Goal: Task Accomplishment & Management: Use online tool/utility

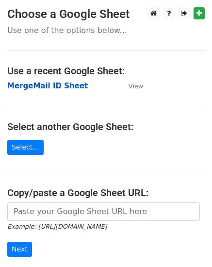
click at [43, 86] on strong "MergeMail ID Sheet" at bounding box center [47, 86] width 81 height 9
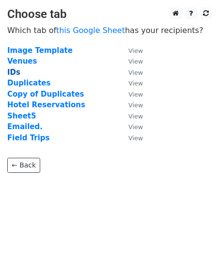
click at [13, 72] on strong "IDs" at bounding box center [13, 72] width 13 height 9
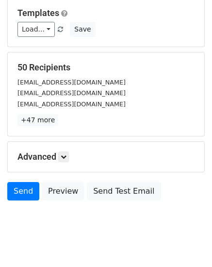
scroll to position [110, 0]
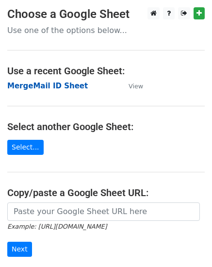
click at [25, 90] on strong "MergeMail ID Sheet" at bounding box center [47, 86] width 81 height 9
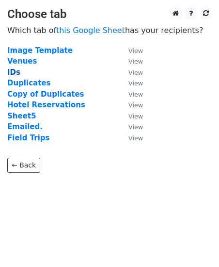
click at [14, 73] on strong "IDs" at bounding box center [13, 72] width 13 height 9
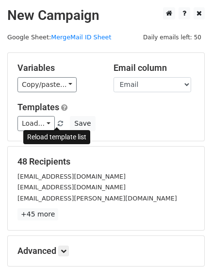
click at [58, 121] on span at bounding box center [60, 124] width 5 height 6
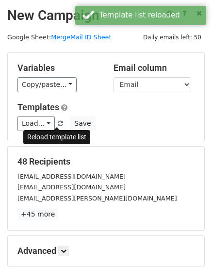
click at [58, 121] on span at bounding box center [60, 124] width 5 height 6
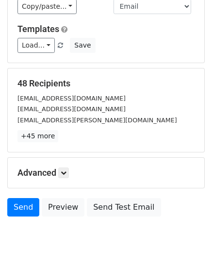
scroll to position [62, 0]
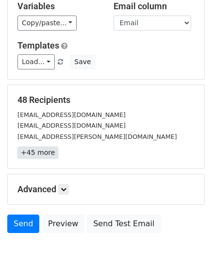
click at [37, 154] on link "+45 more" at bounding box center [37, 153] width 41 height 12
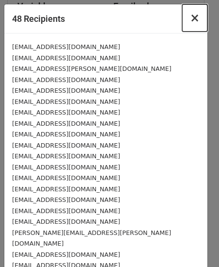
click at [190, 14] on span "×" at bounding box center [195, 18] width 10 height 14
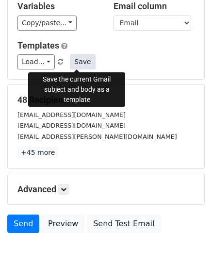
click at [84, 61] on button "Save" at bounding box center [82, 61] width 25 height 15
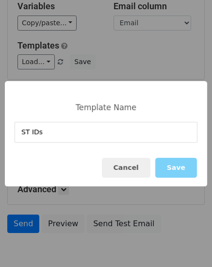
type input "ST IDs"
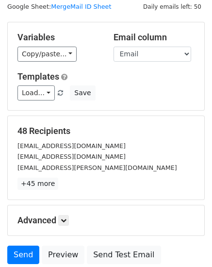
scroll to position [13, 0]
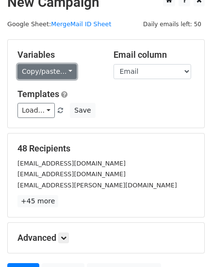
click at [28, 70] on link "Copy/paste..." at bounding box center [46, 71] width 59 height 15
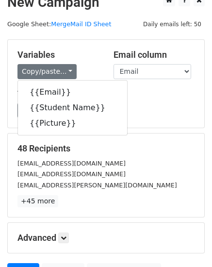
click at [75, 46] on div "Variables Copy/paste... {{Email}} {{Student Name}} {{Picture}} Email column Ema…" at bounding box center [106, 84] width 197 height 88
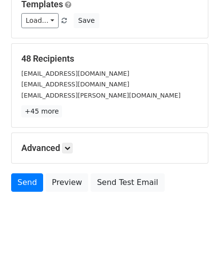
scroll to position [110, 0]
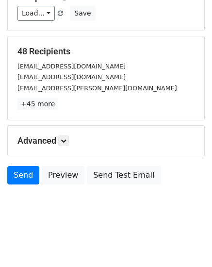
click at [36, 111] on div "48 Recipients emileeott2010@gmail.com emmaclairedickens@gmail.com crystal.hiatt…" at bounding box center [106, 78] width 197 height 84
click at [38, 109] on link "+45 more" at bounding box center [37, 104] width 41 height 12
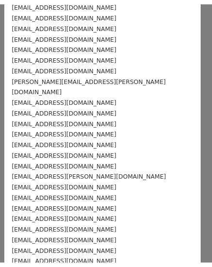
scroll to position [0, 0]
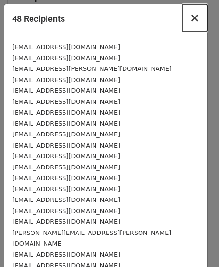
click at [183, 16] on button "×" at bounding box center [195, 17] width 25 height 27
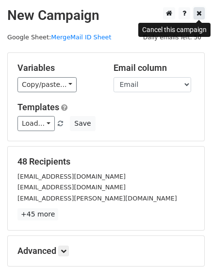
click at [200, 15] on icon at bounding box center [199, 13] width 5 height 7
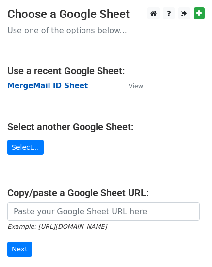
click at [51, 90] on strong "MergeMail ID Sheet" at bounding box center [47, 86] width 81 height 9
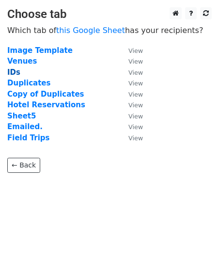
click at [15, 71] on strong "IDs" at bounding box center [13, 72] width 13 height 9
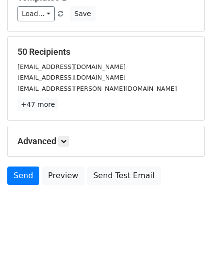
scroll to position [110, 0]
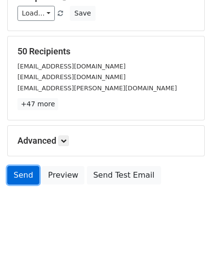
click at [21, 172] on link "Send" at bounding box center [23, 175] width 32 height 18
